Goal: Task Accomplishment & Management: Manage account settings

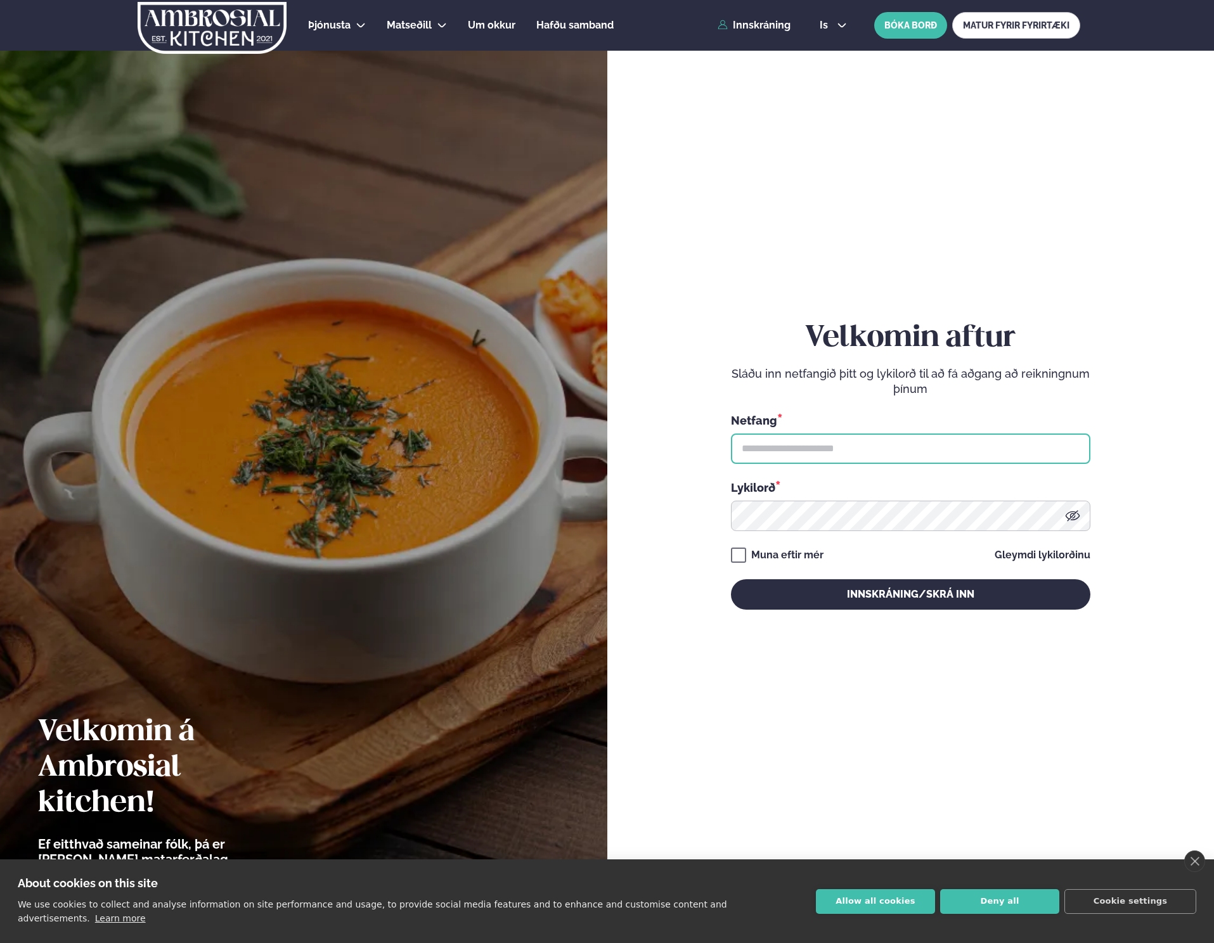
click at [800, 459] on input "text" at bounding box center [910, 448] width 359 height 30
click at [802, 456] on input "text" at bounding box center [910, 448] width 359 height 30
click at [1045, 455] on input "text" at bounding box center [910, 448] width 359 height 30
type input "**********"
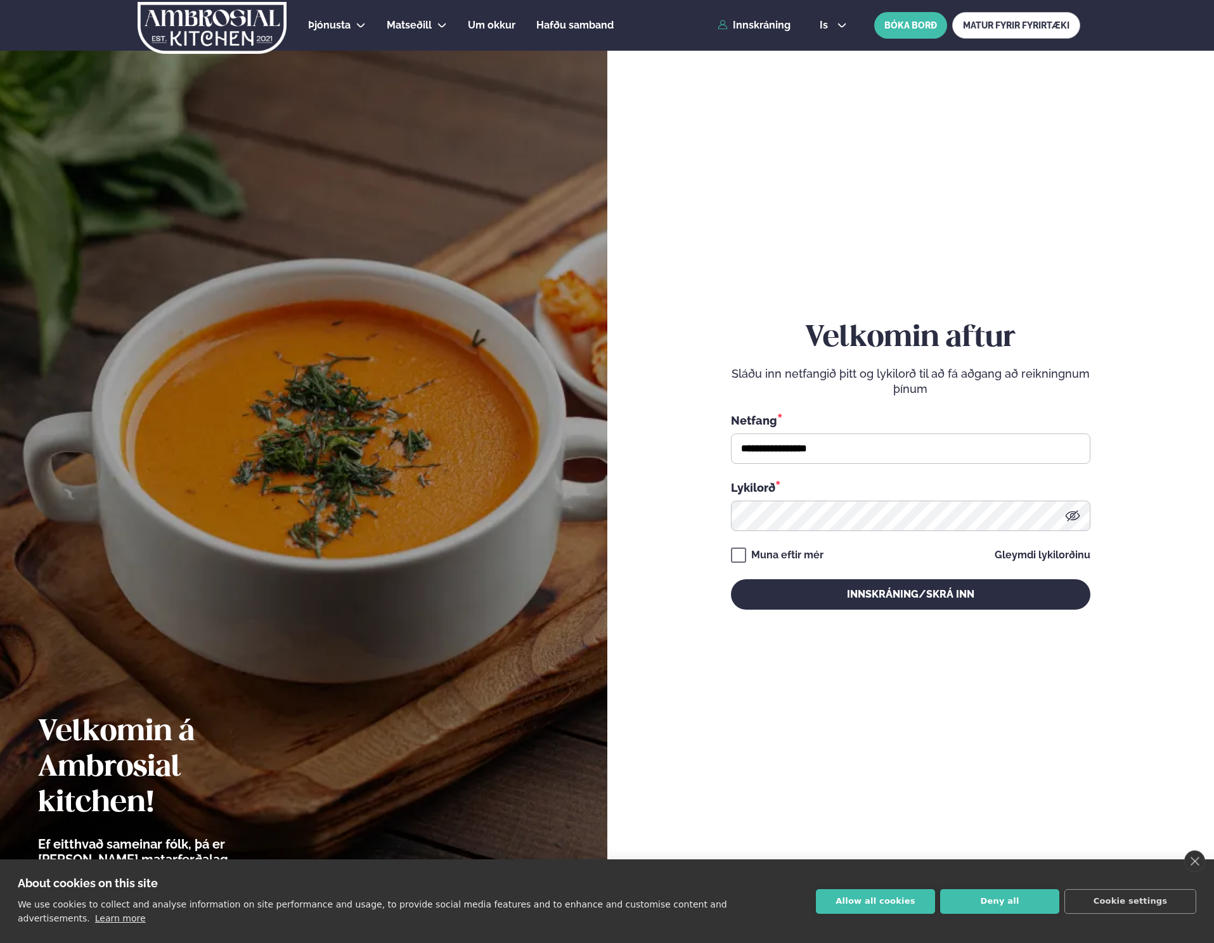
click at [861, 575] on div "**********" at bounding box center [910, 465] width 359 height 288
click at [862, 594] on button "Innskráning/Skrá inn" at bounding box center [910, 594] width 359 height 30
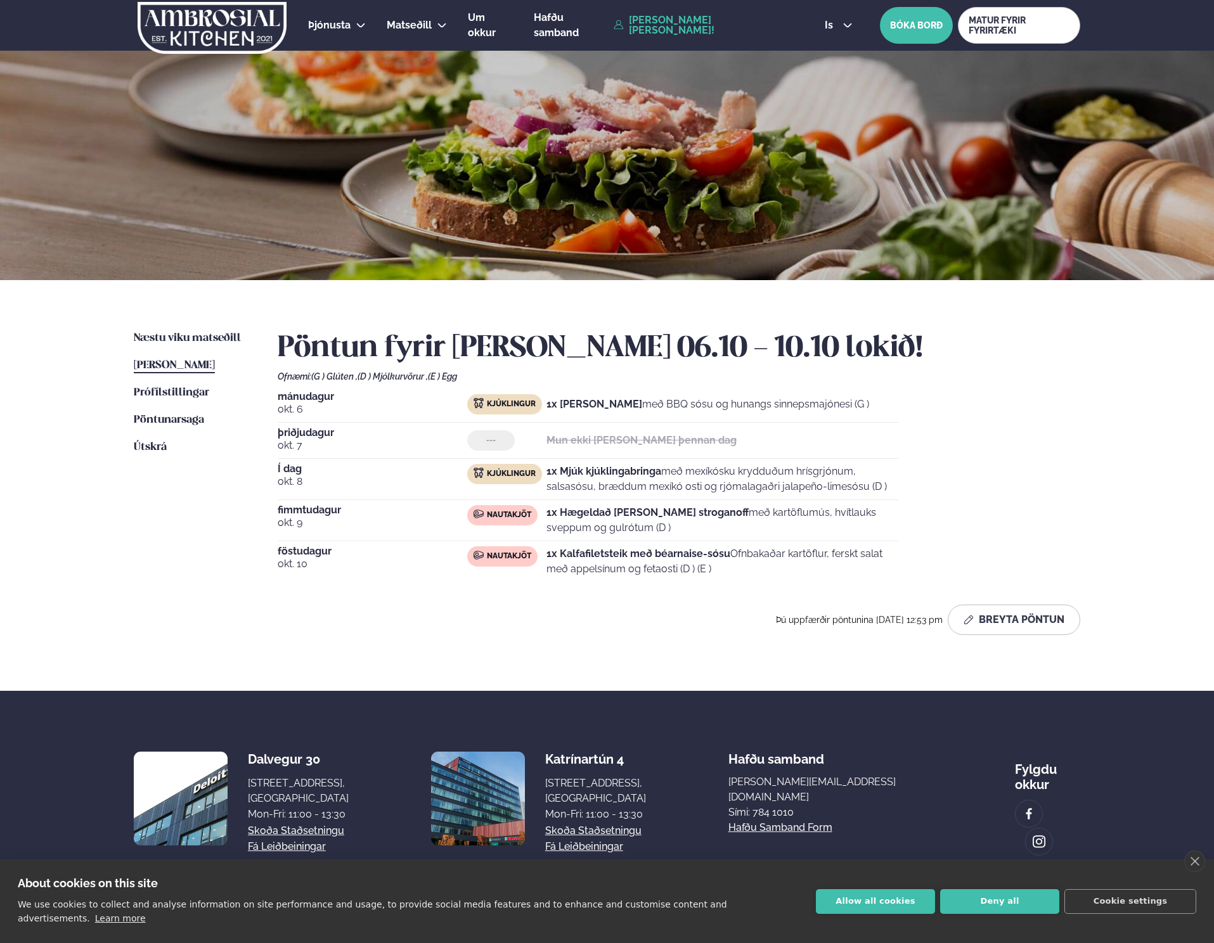
click at [421, 566] on span "okt. 10" at bounding box center [372, 563] width 189 height 15
click at [494, 560] on span "Nautakjöt" at bounding box center [509, 556] width 44 height 10
click at [984, 615] on button "Breyta Pöntun" at bounding box center [1013, 620] width 132 height 30
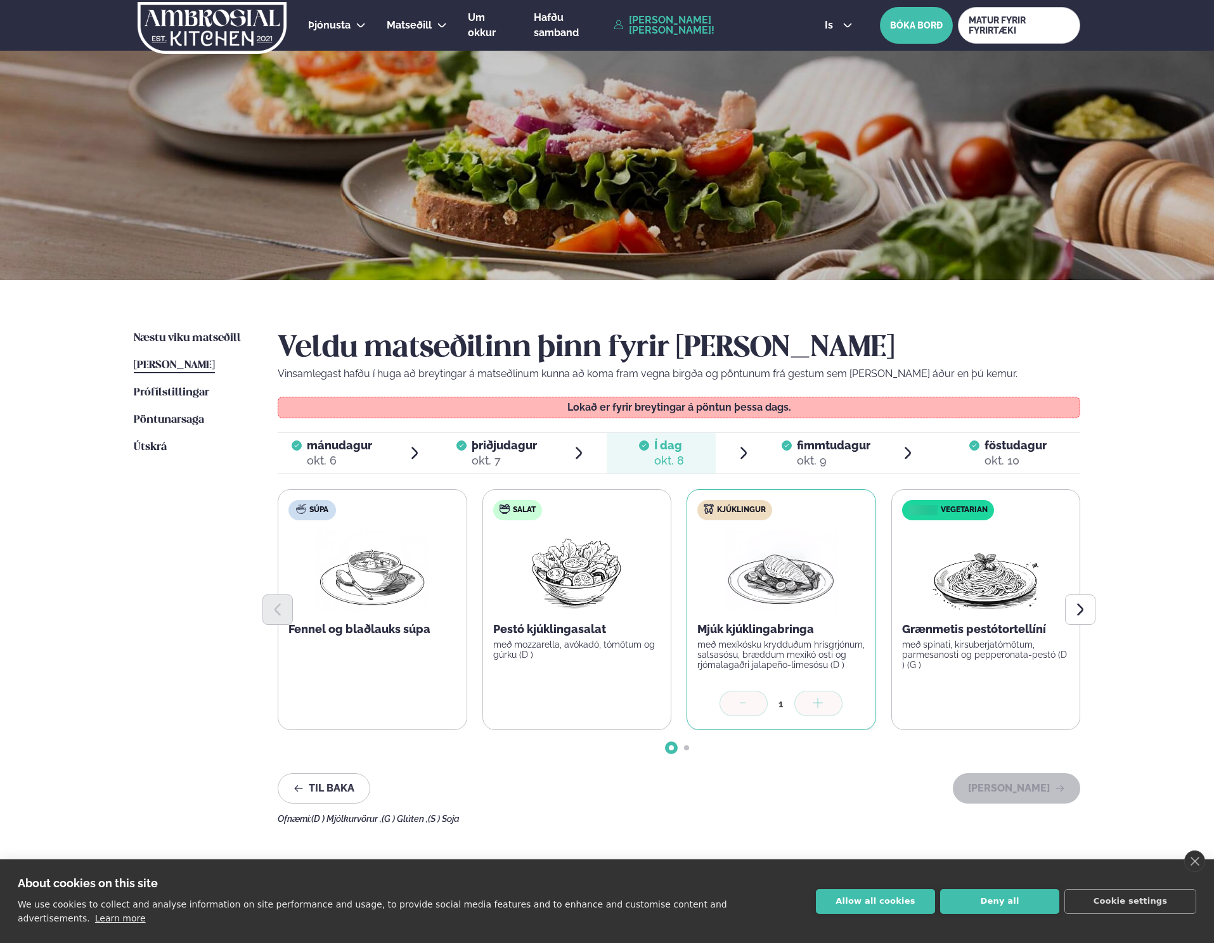
click at [996, 459] on div "okt. 10" at bounding box center [1015, 460] width 62 height 15
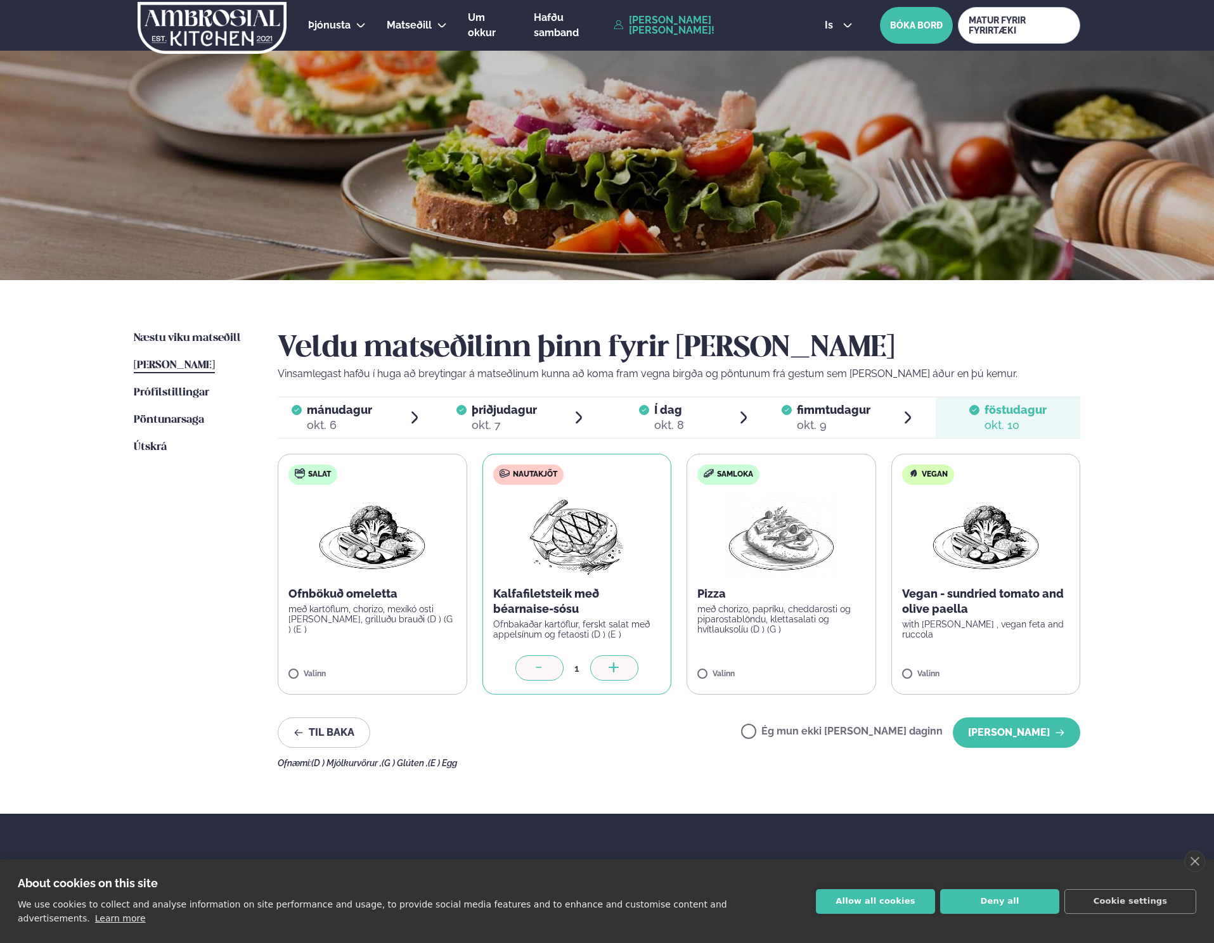
click at [721, 666] on label "Samloka Pizza með chorizo, papríku, cheddarosti og piparostablöndu, klettasalat…" at bounding box center [780, 574] width 189 height 241
click at [753, 661] on div at bounding box center [743, 667] width 48 height 25
click at [687, 765] on div "Ofnæmi: (D ) Mjólkurvörur , (G ) Glúten , (E ) Egg" at bounding box center [679, 763] width 802 height 10
